Goal: Obtain resource: Download file/media

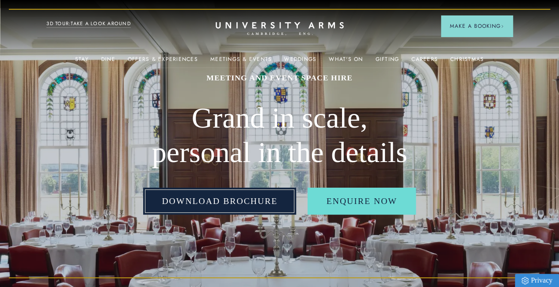
click at [242, 215] on link "Download Brochure" at bounding box center [219, 201] width 153 height 27
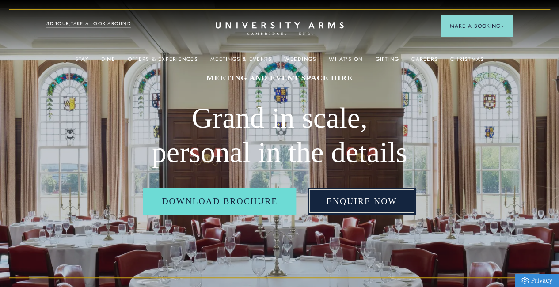
click at [371, 215] on link "Enquire Now" at bounding box center [362, 201] width 108 height 27
click at [355, 215] on link "Enquire Now" at bounding box center [362, 201] width 108 height 27
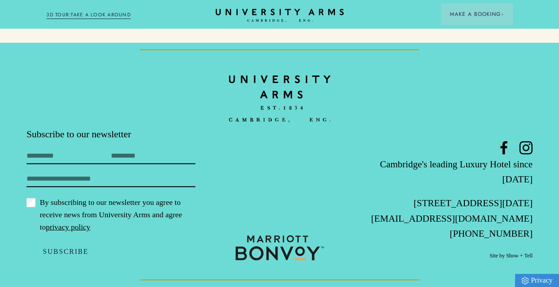
scroll to position [4662, 0]
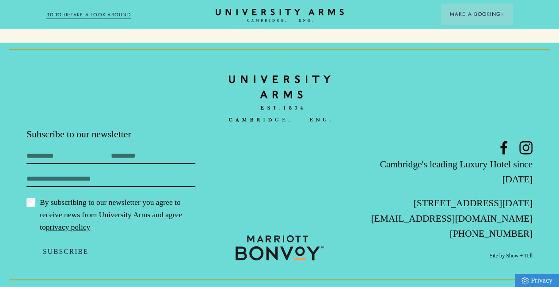
click at [443, 55] on footer "Subscribe to our newsletter First Name Last Name Email By subscribing to our ne…" at bounding box center [279, 165] width 559 height 244
click at [102, 16] on link "3D TOUR:TAKE A LOOK AROUND" at bounding box center [88, 15] width 84 height 8
click at [149, 187] on input "Email" at bounding box center [111, 181] width 169 height 14
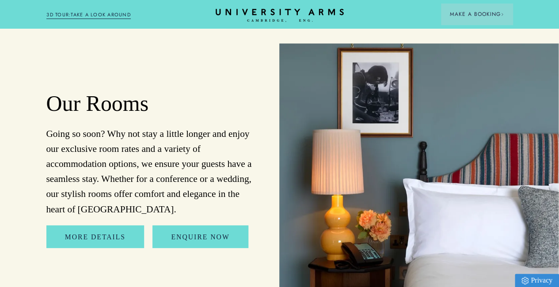
scroll to position [4205, 7]
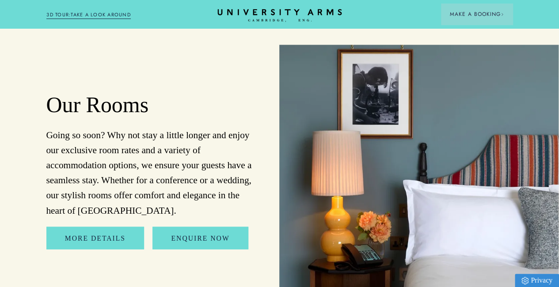
click at [259, 13] on icon "CAMBRIDGE’S LEADING LUXURY HOTEL SINCE [DATE]" at bounding box center [280, 15] width 124 height 13
